Goal: Navigation & Orientation: Find specific page/section

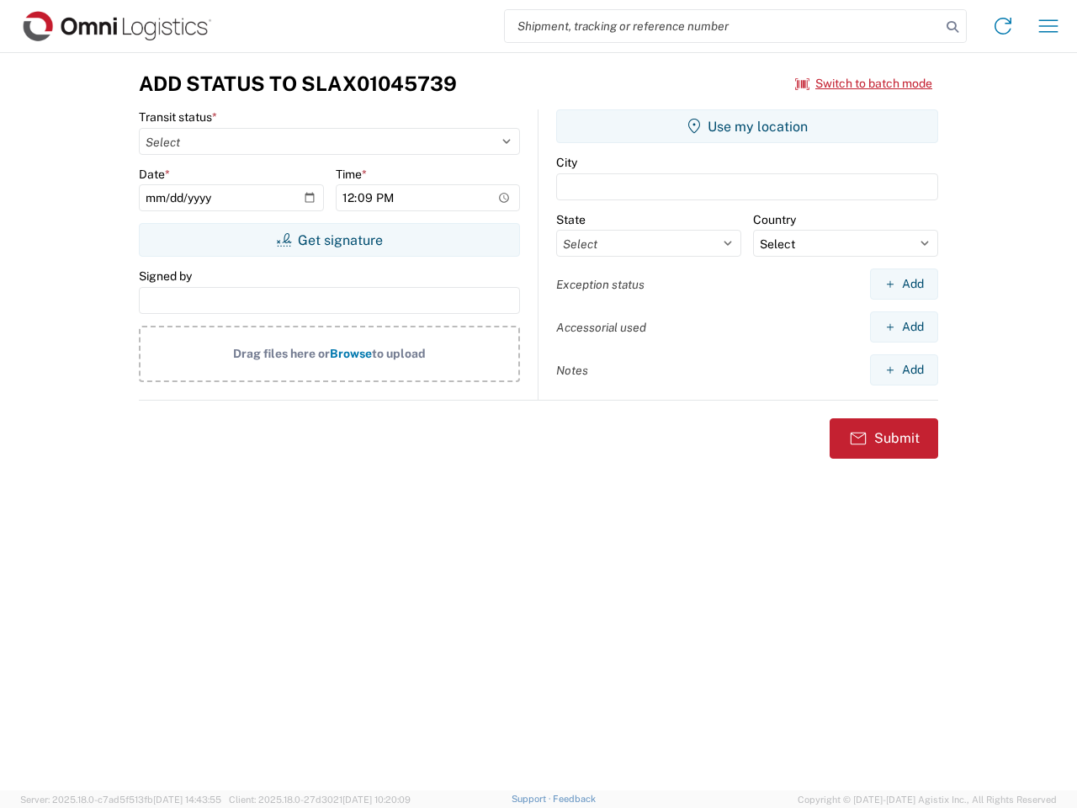
click at [723, 26] on input "search" at bounding box center [723, 26] width 436 height 32
click at [952, 27] on icon at bounding box center [953, 27] width 24 height 24
click at [1003, 26] on icon at bounding box center [1003, 26] width 27 height 27
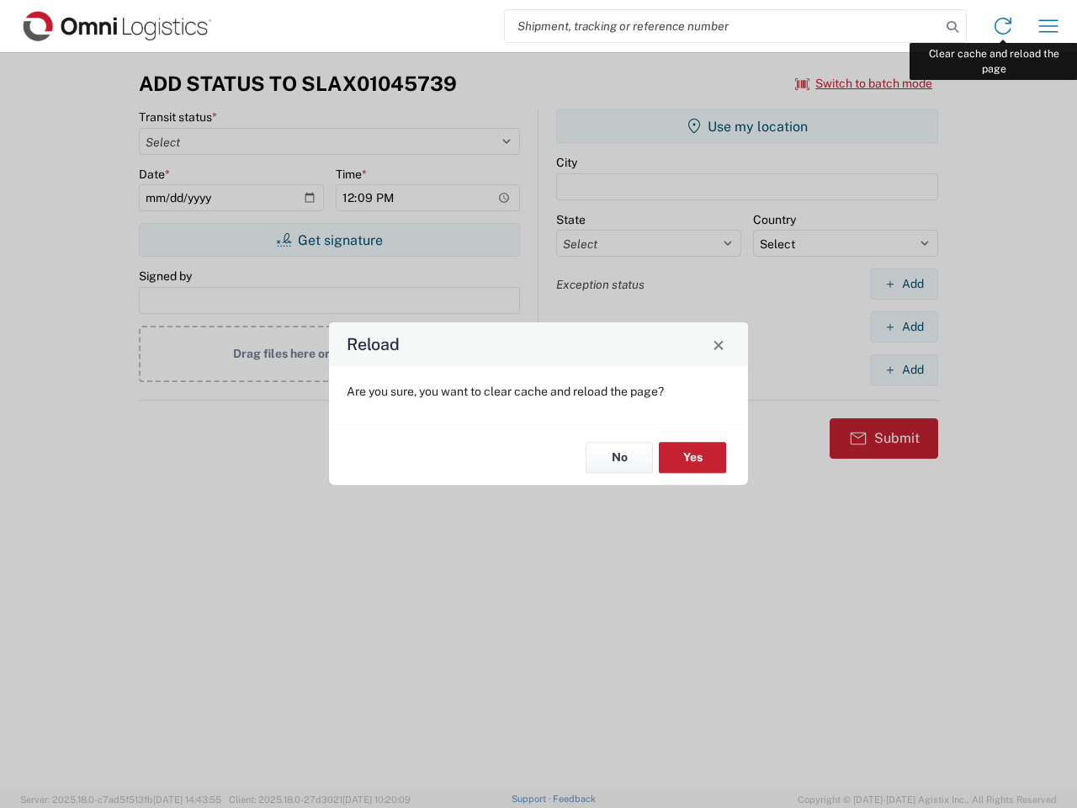
click at [1048, 26] on div "Reload Are you sure, you want to clear cache and reload the page? No Yes" at bounding box center [538, 404] width 1077 height 808
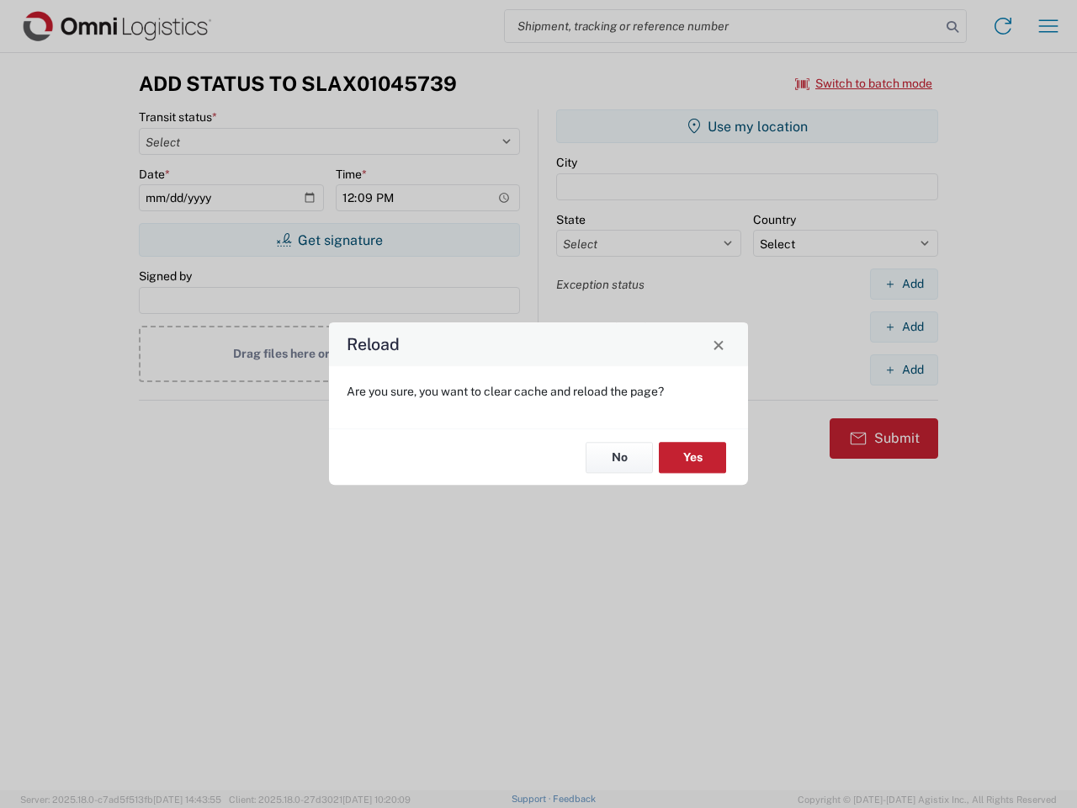
click at [864, 83] on div "Reload Are you sure, you want to clear cache and reload the page? No Yes" at bounding box center [538, 404] width 1077 height 808
click at [329, 240] on div "Reload Are you sure, you want to clear cache and reload the page? No Yes" at bounding box center [538, 404] width 1077 height 808
click at [747, 126] on div "Reload Are you sure, you want to clear cache and reload the page? No Yes" at bounding box center [538, 404] width 1077 height 808
click at [904, 284] on div "Reload Are you sure, you want to clear cache and reload the page? No Yes" at bounding box center [538, 404] width 1077 height 808
click at [904, 326] on div "Reload Are you sure, you want to clear cache and reload the page? No Yes" at bounding box center [538, 404] width 1077 height 808
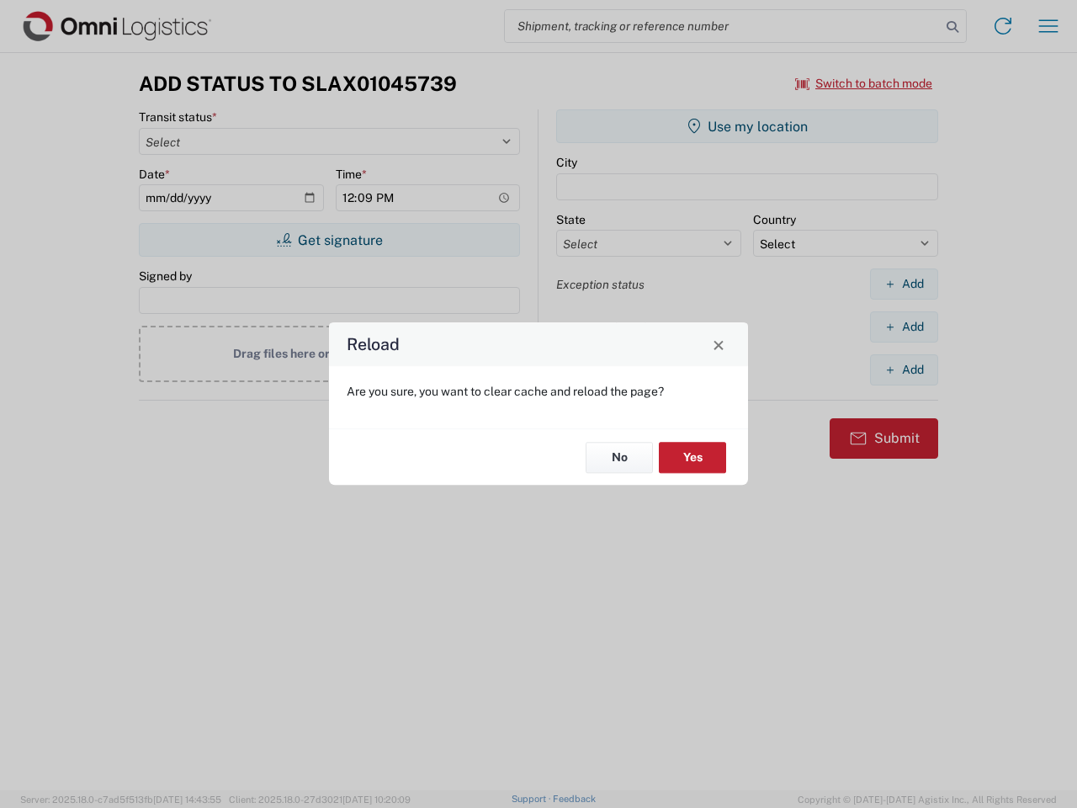
click at [904, 369] on div "Reload Are you sure, you want to clear cache and reload the page? No Yes" at bounding box center [538, 404] width 1077 height 808
